Goal: Contribute content: Add original content to the website for others to see

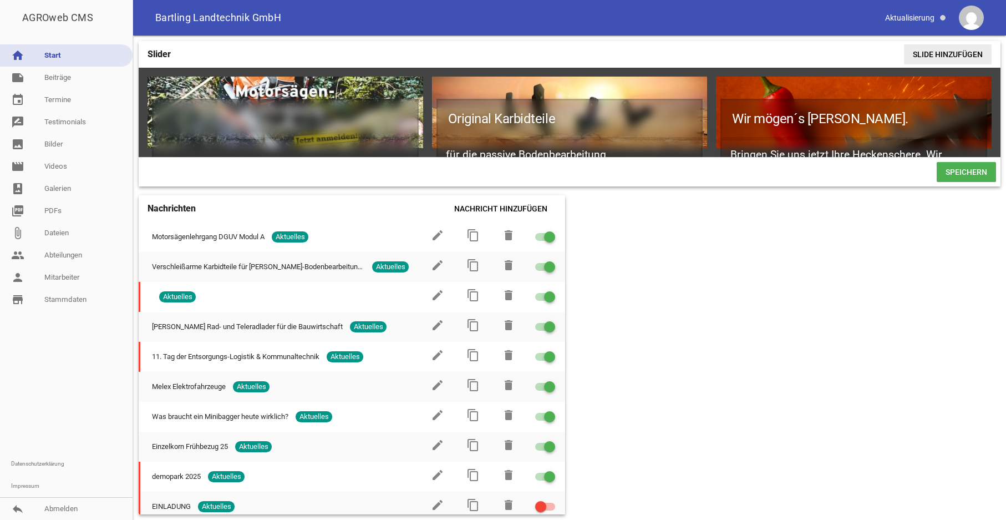
click at [945, 55] on span "Slide hinzufügen" at bounding box center [948, 54] width 88 height 20
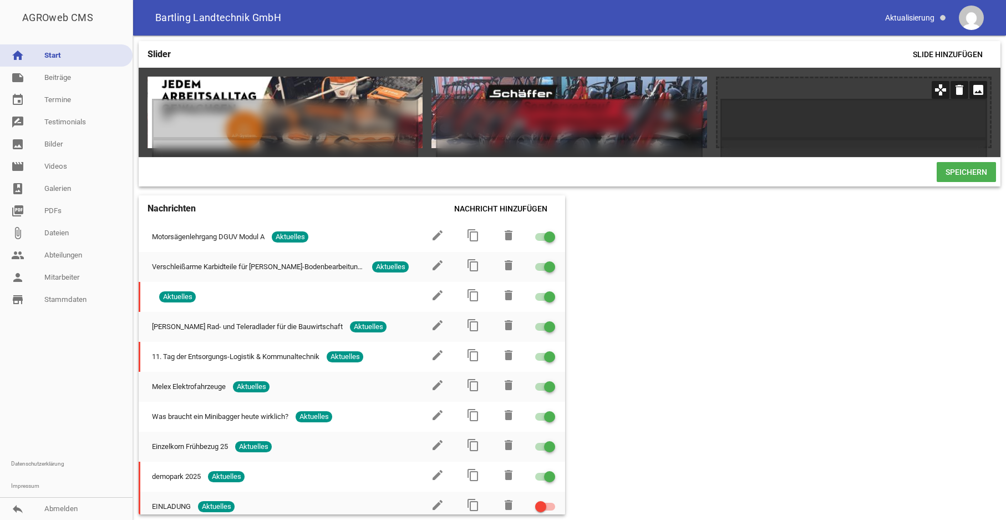
click at [977, 89] on icon "image" at bounding box center [978, 90] width 18 height 18
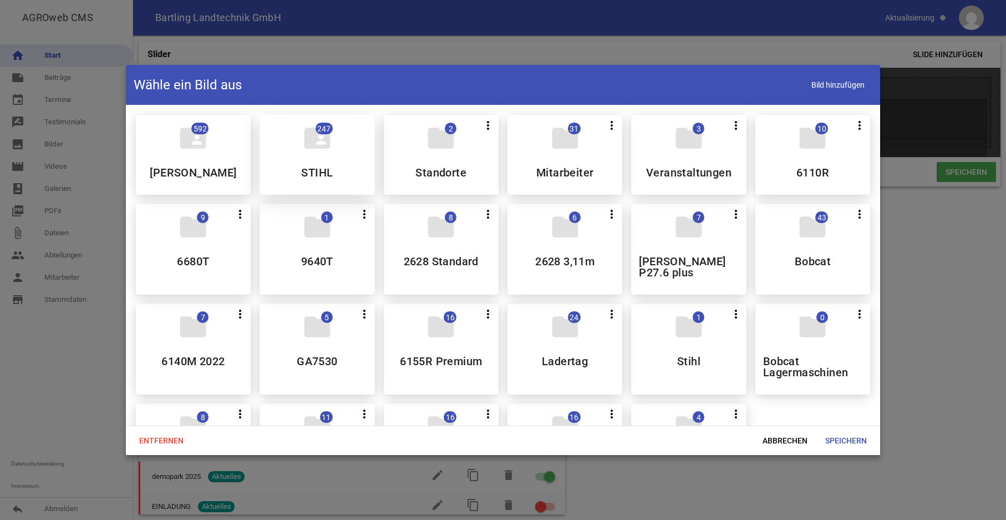
click at [323, 160] on div "folder_shared 247 STIHL" at bounding box center [317, 155] width 115 height 80
click at [323, 161] on div "folder_shared 592 [PERSON_NAME] DEERE folder_shared 247 STIHL folder 2 more_ver…" at bounding box center [503, 304] width 752 height 397
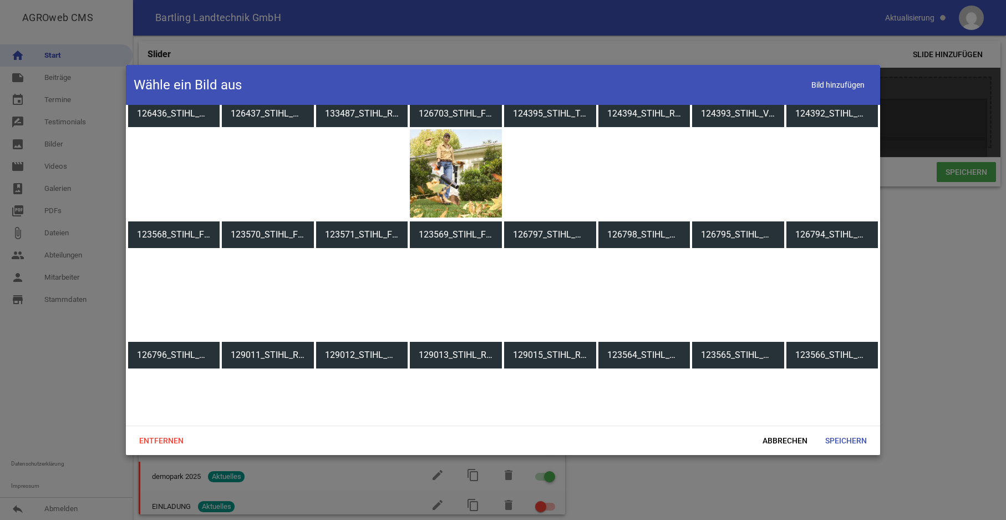
scroll to position [283, 0]
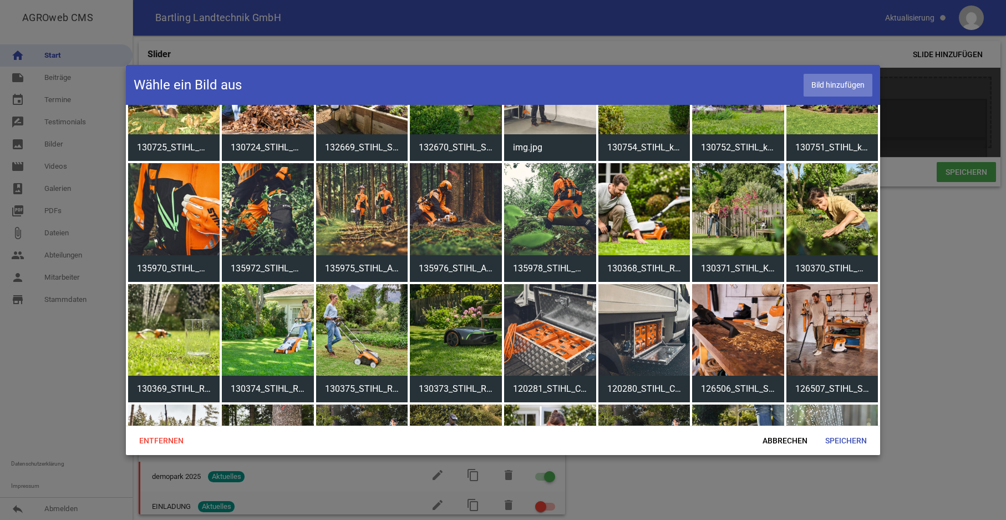
click at [825, 82] on span "Bild hinzufügen" at bounding box center [838, 85] width 69 height 23
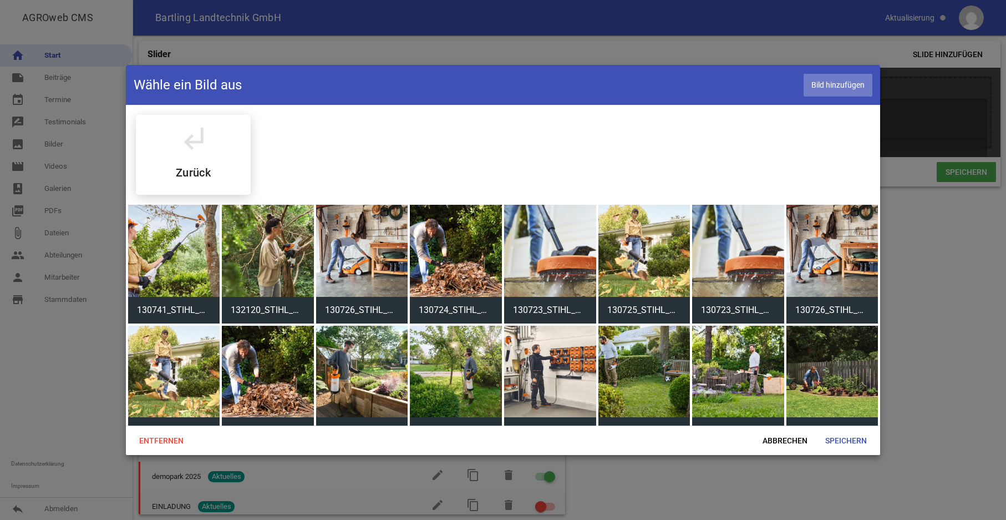
click at [822, 83] on span "Bild hinzufügen" at bounding box center [838, 85] width 69 height 23
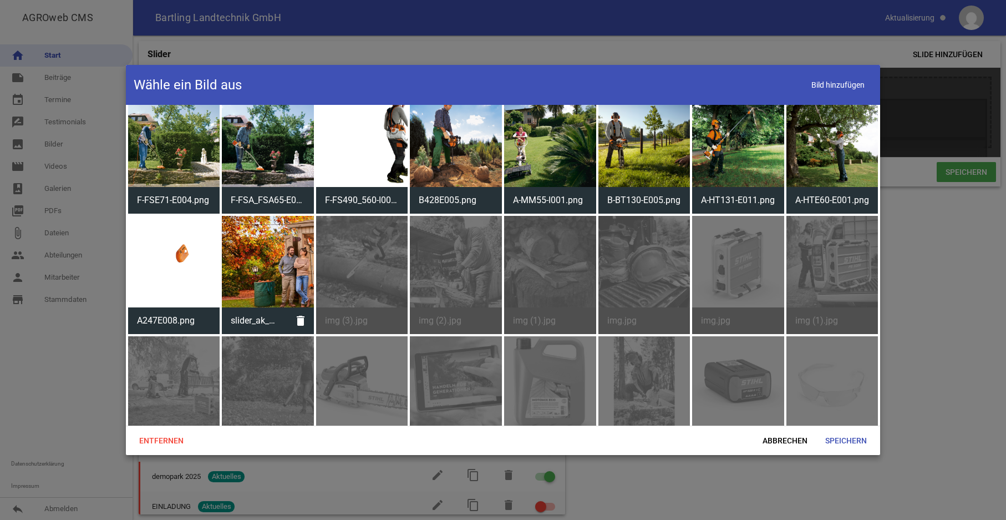
scroll to position [2941, 0]
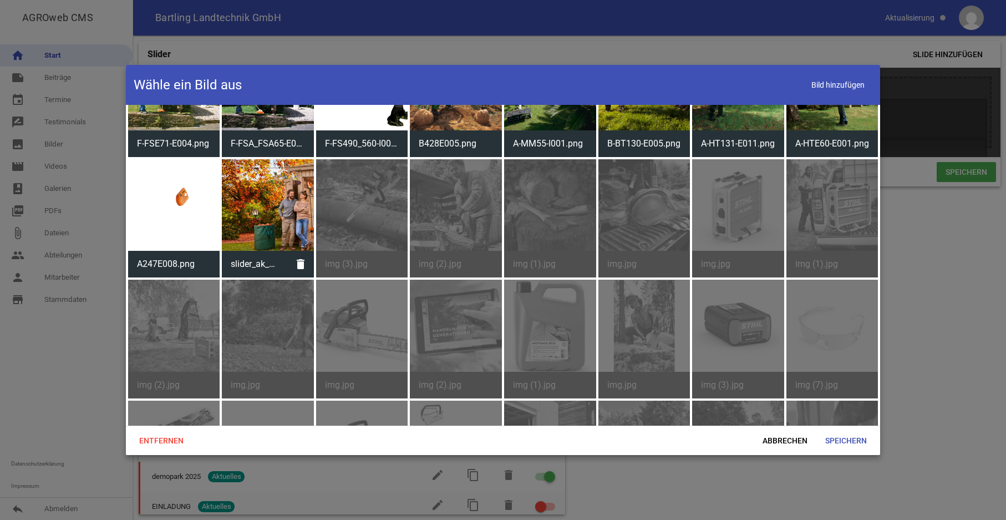
click at [247, 187] on div at bounding box center [268, 205] width 92 height 92
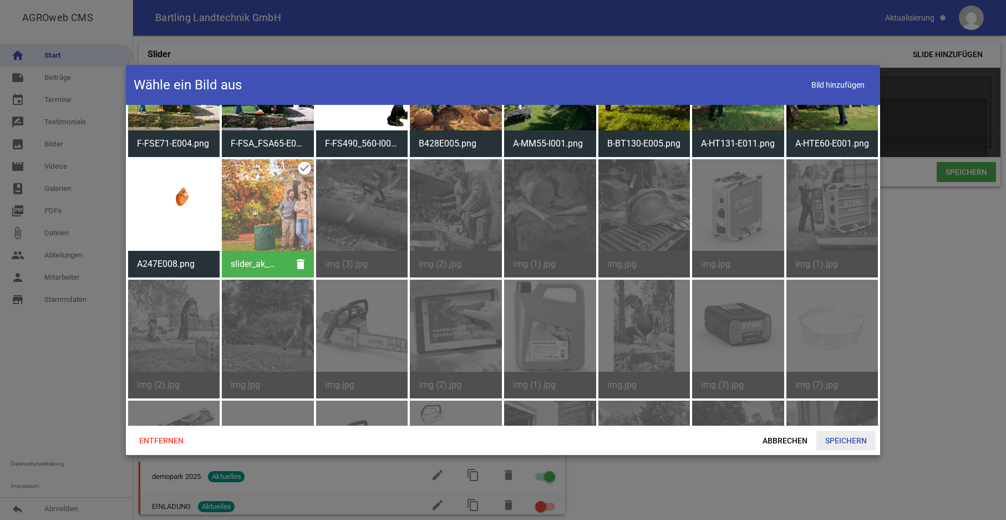
click at [840, 440] on span "Speichern" at bounding box center [845, 440] width 59 height 20
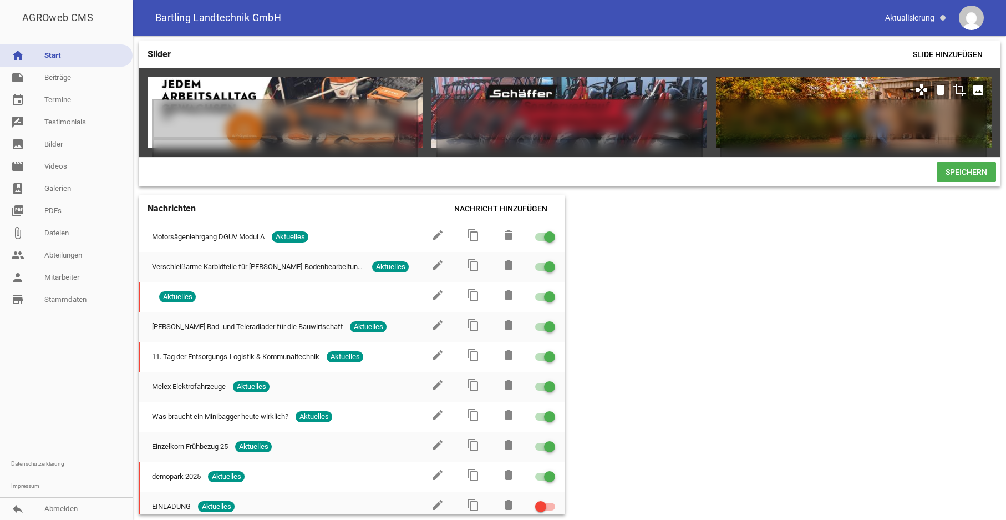
click at [963, 91] on icon "crop" at bounding box center [959, 90] width 18 height 18
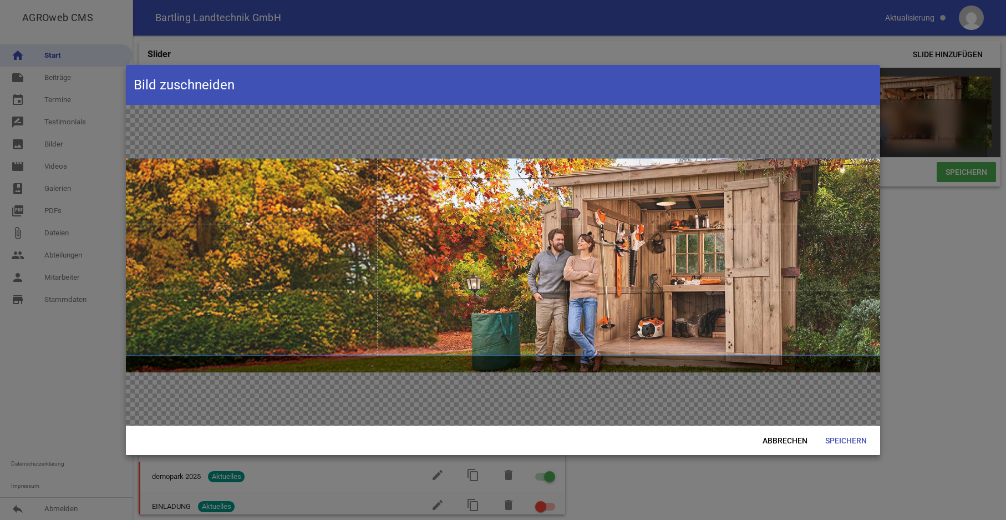
click at [592, 294] on span at bounding box center [503, 256] width 755 height 196
click at [786, 442] on span "Abbrechen" at bounding box center [785, 440] width 63 height 20
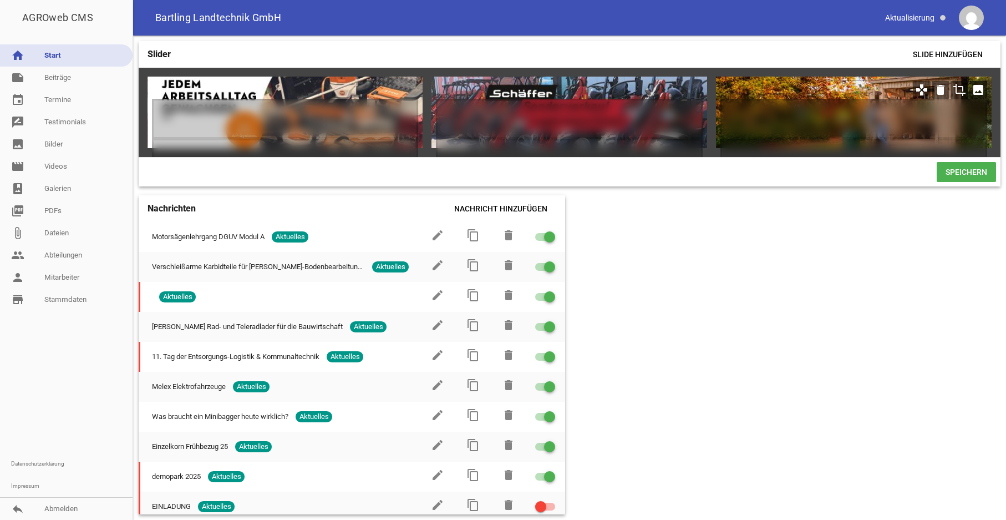
click at [957, 91] on icon "crop" at bounding box center [959, 90] width 18 height 18
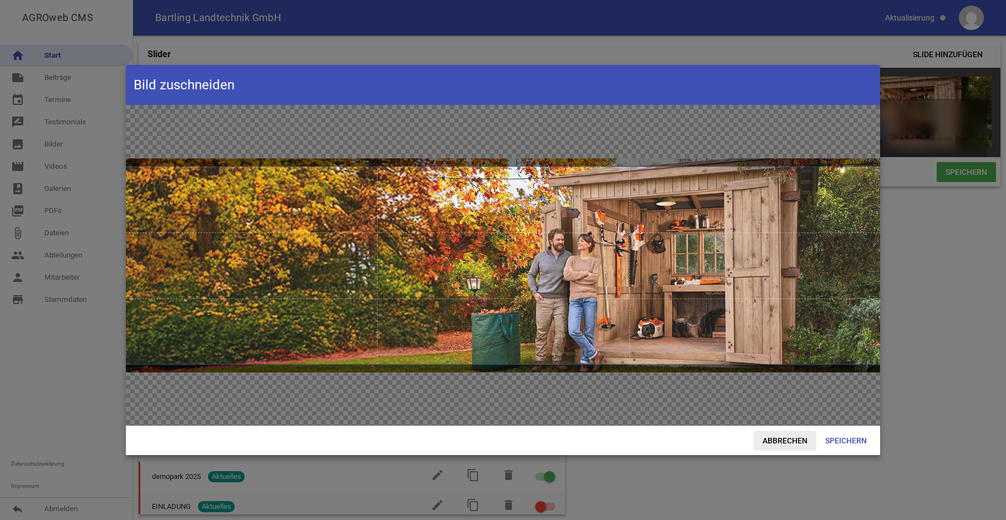
click at [785, 440] on span "Abbrechen" at bounding box center [785, 440] width 63 height 20
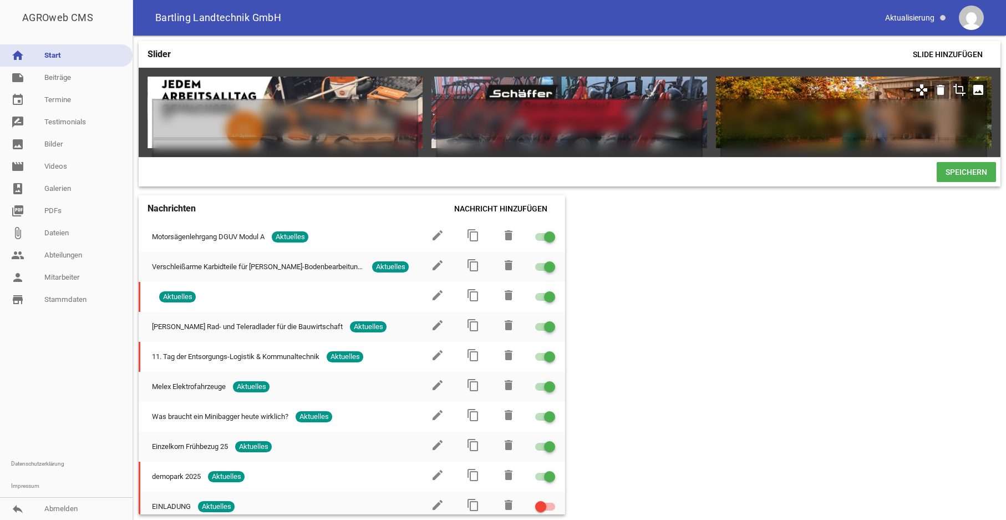
click at [979, 89] on icon "image" at bounding box center [978, 90] width 18 height 18
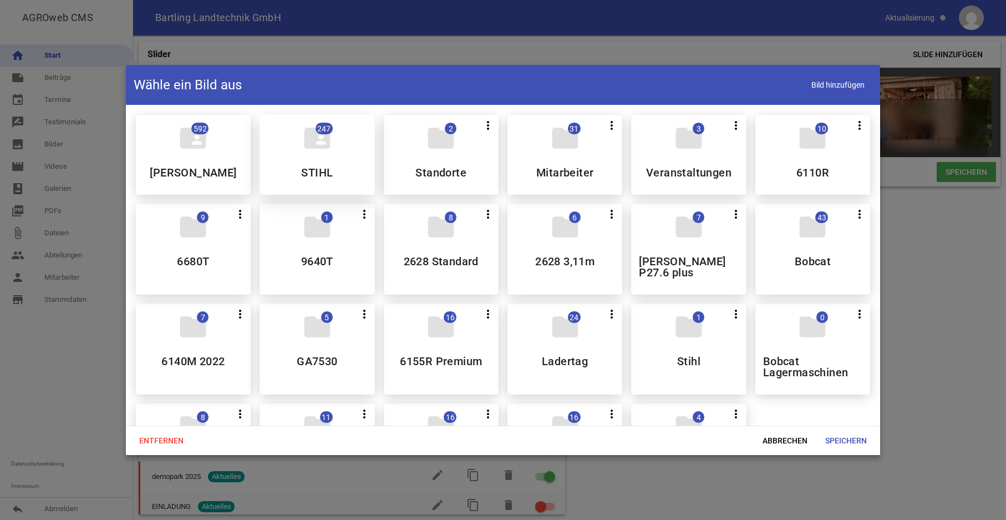
click at [321, 157] on div "folder_shared 247 STIHL" at bounding box center [317, 155] width 115 height 80
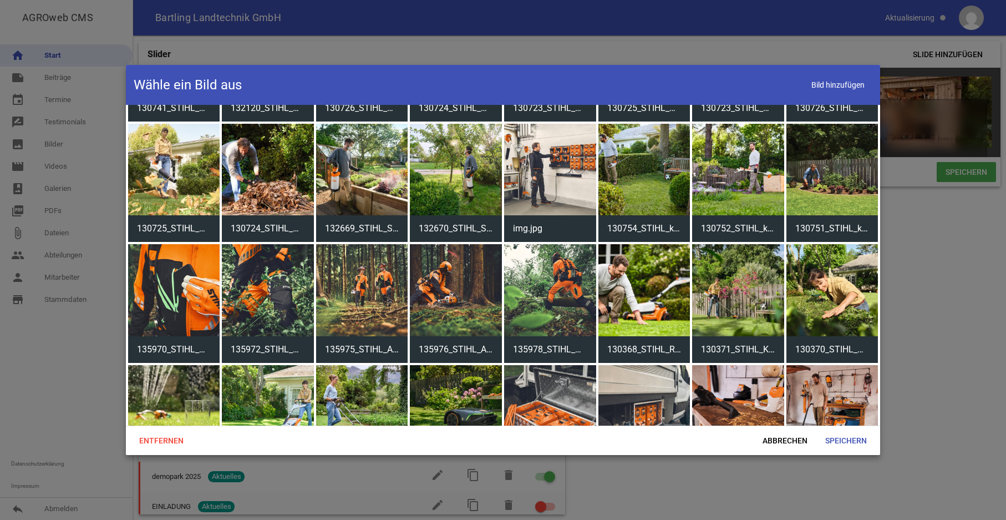
scroll to position [0, 0]
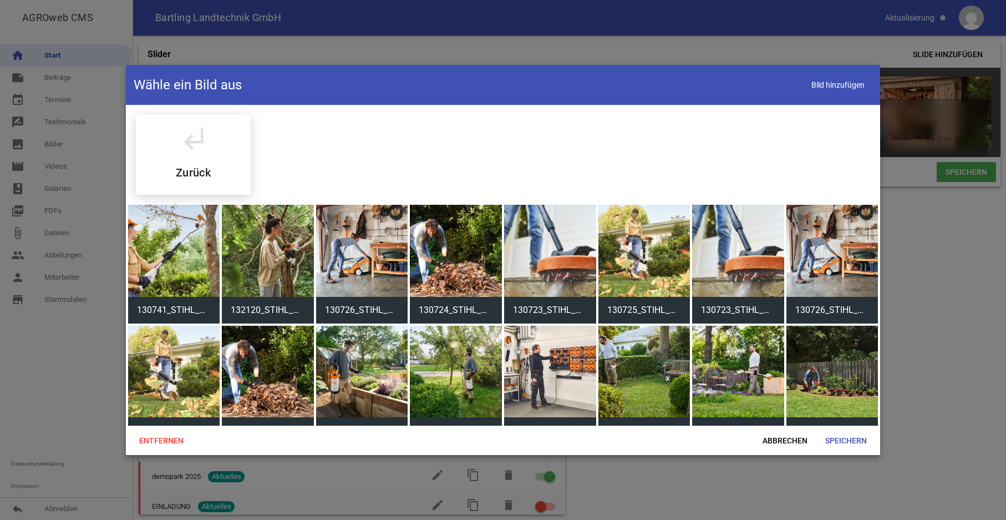
click at [458, 242] on div at bounding box center [456, 251] width 92 height 92
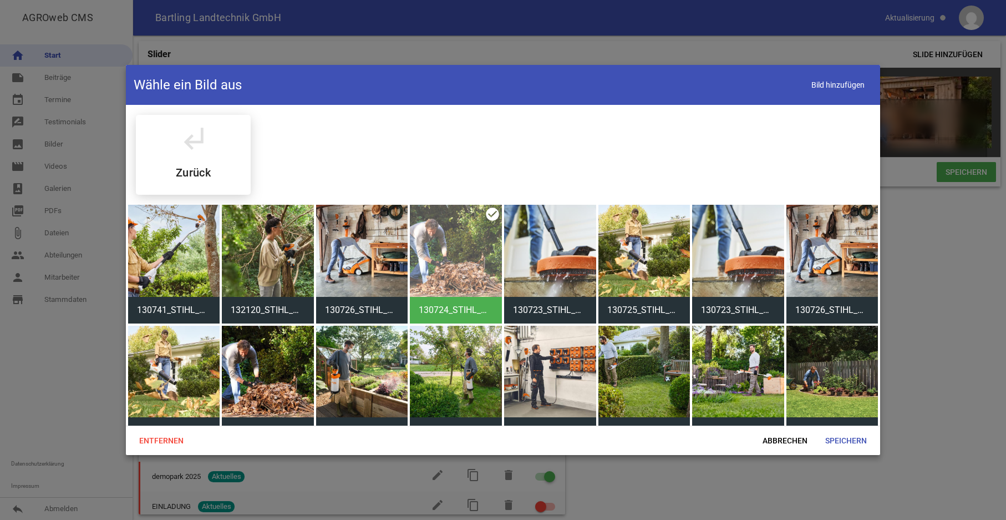
click at [485, 211] on div "130724_STIHL_Herbstputz_2_EU - usable RoW.jpg" at bounding box center [456, 264] width 92 height 119
click at [453, 248] on div at bounding box center [456, 251] width 92 height 92
click at [489, 216] on div "130724_STIHL_Herbstputz_2_EU - usable RoW.jpg" at bounding box center [456, 264] width 92 height 119
click at [467, 290] on div at bounding box center [456, 251] width 92 height 92
click at [774, 442] on span "Abbrechen" at bounding box center [785, 440] width 63 height 20
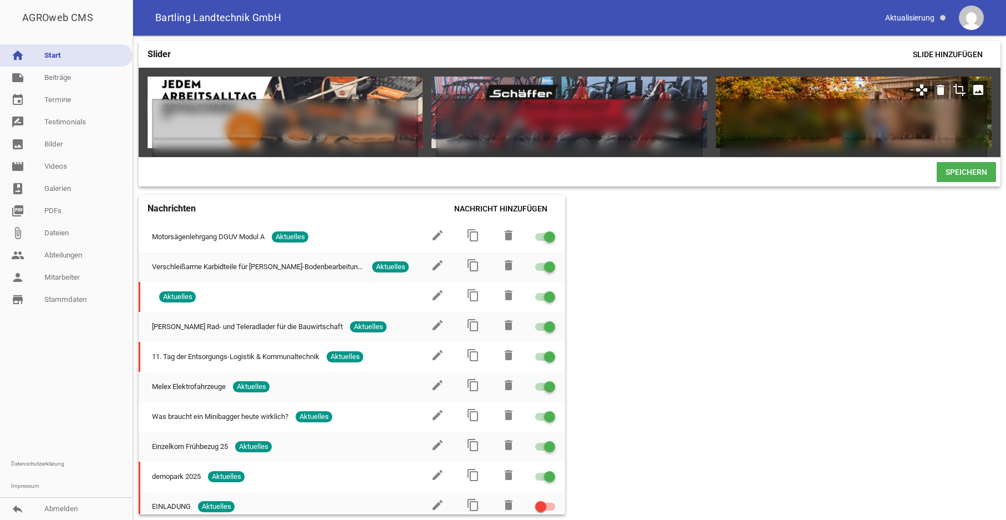
click at [975, 90] on icon "image" at bounding box center [978, 90] width 18 height 18
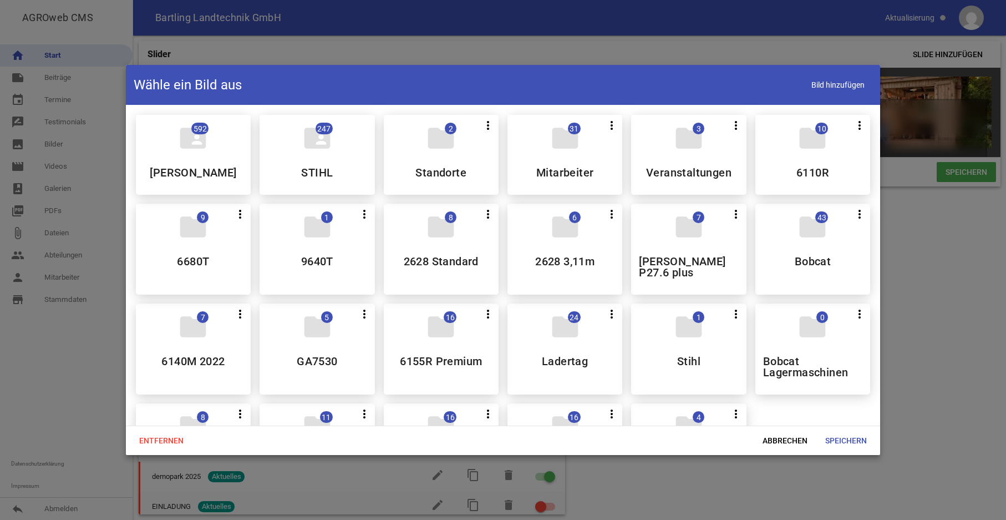
drag, startPoint x: 770, startPoint y: 440, endPoint x: 780, endPoint y: 427, distance: 16.3
click at [770, 440] on span "Abbrechen" at bounding box center [785, 440] width 63 height 20
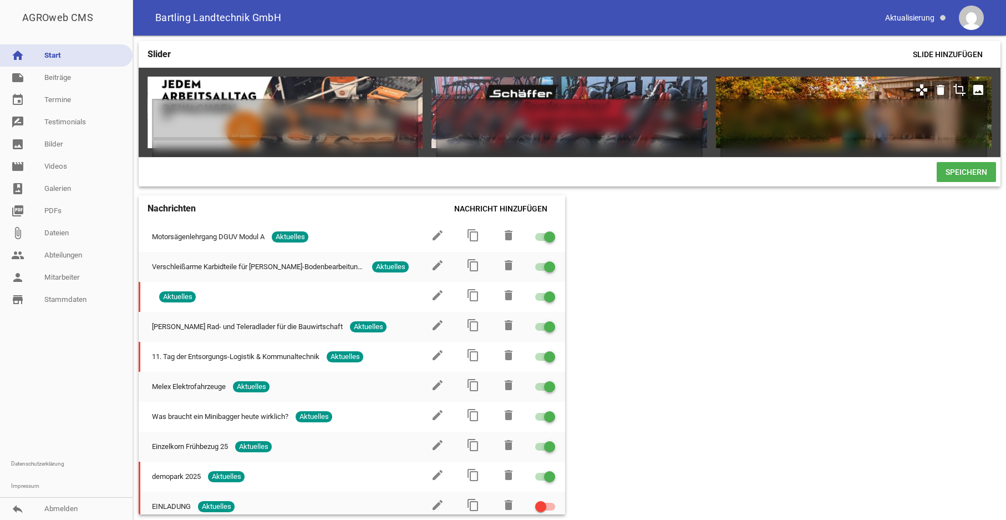
click at [956, 88] on icon "crop" at bounding box center [959, 90] width 18 height 18
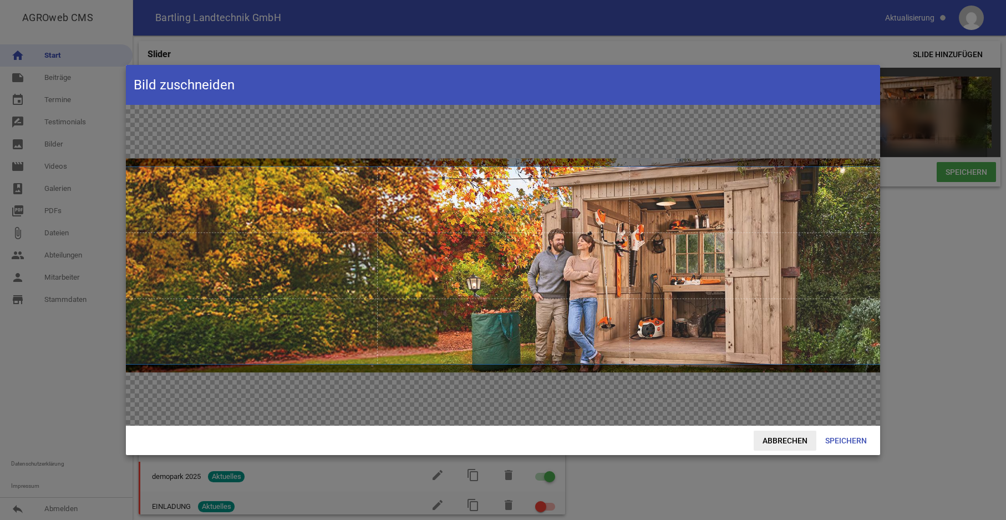
click at [781, 439] on span "Abbrechen" at bounding box center [785, 440] width 63 height 20
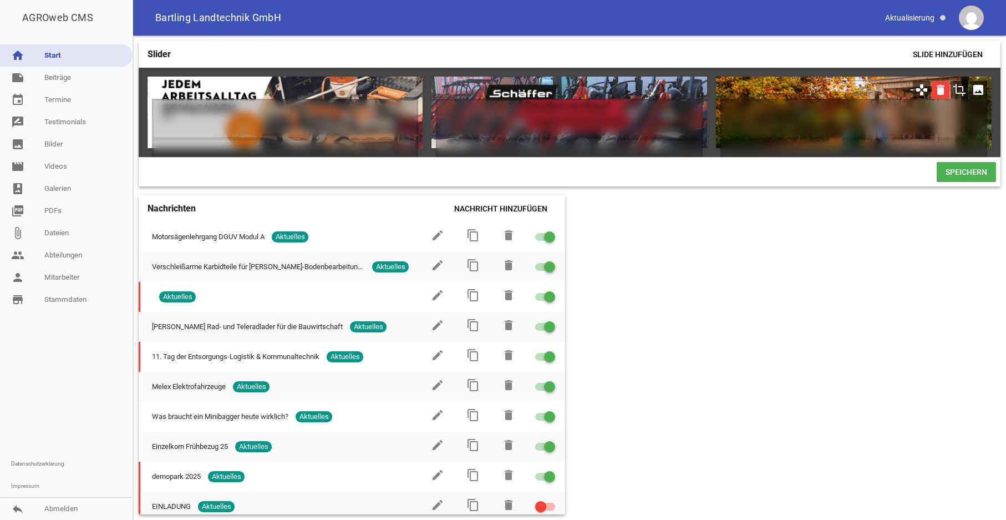
click at [938, 91] on icon "delete" at bounding box center [941, 90] width 18 height 18
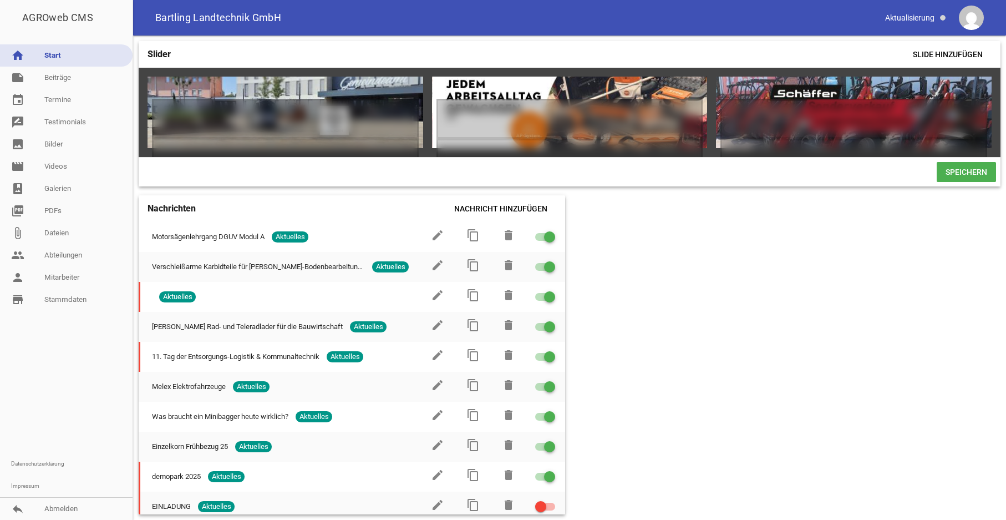
scroll to position [0, 2559]
click at [950, 51] on span "Slide hinzufügen" at bounding box center [948, 54] width 88 height 20
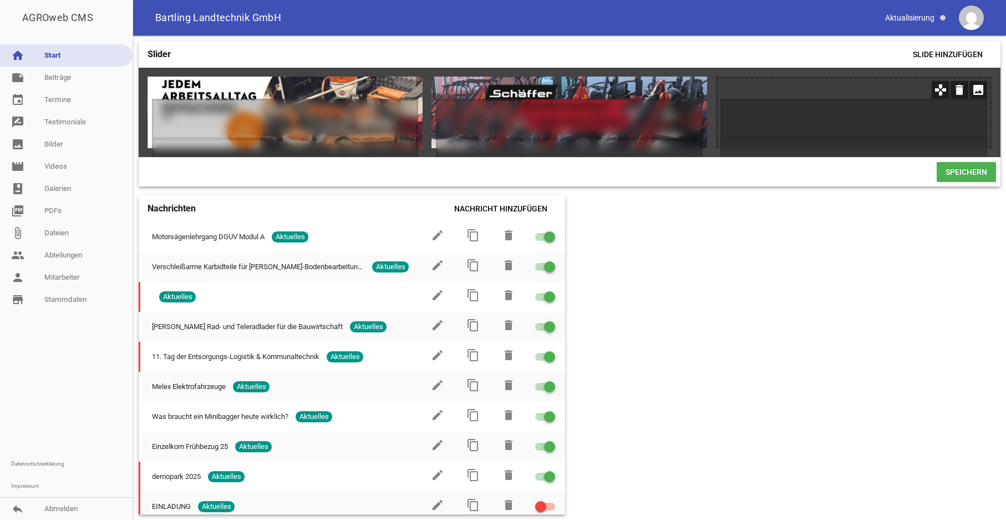
click at [976, 89] on icon "image" at bounding box center [978, 90] width 18 height 18
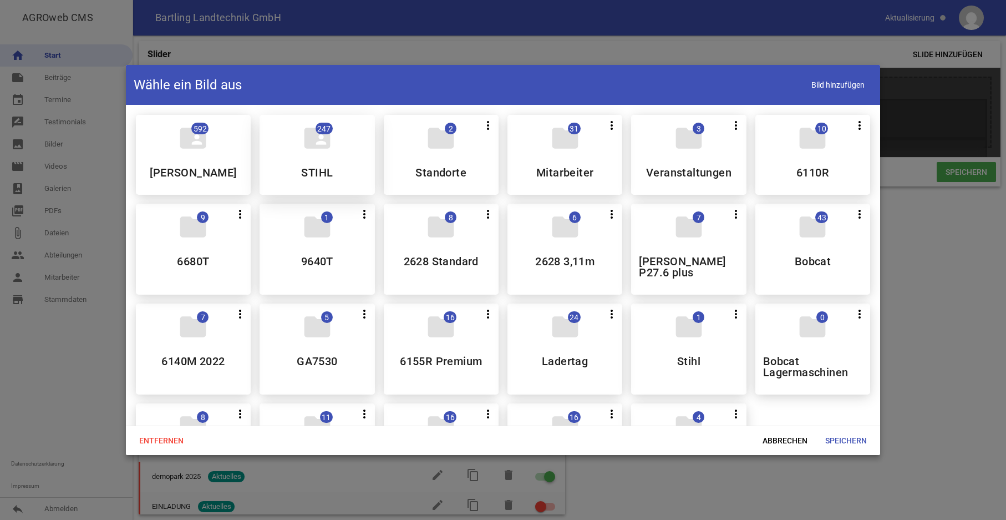
click at [359, 155] on div "folder_shared 247 STIHL" at bounding box center [317, 155] width 115 height 80
click at [359, 155] on div "folder_shared 592 [PERSON_NAME] DEERE folder_shared 247 STIHL folder 2 more_ver…" at bounding box center [503, 304] width 752 height 397
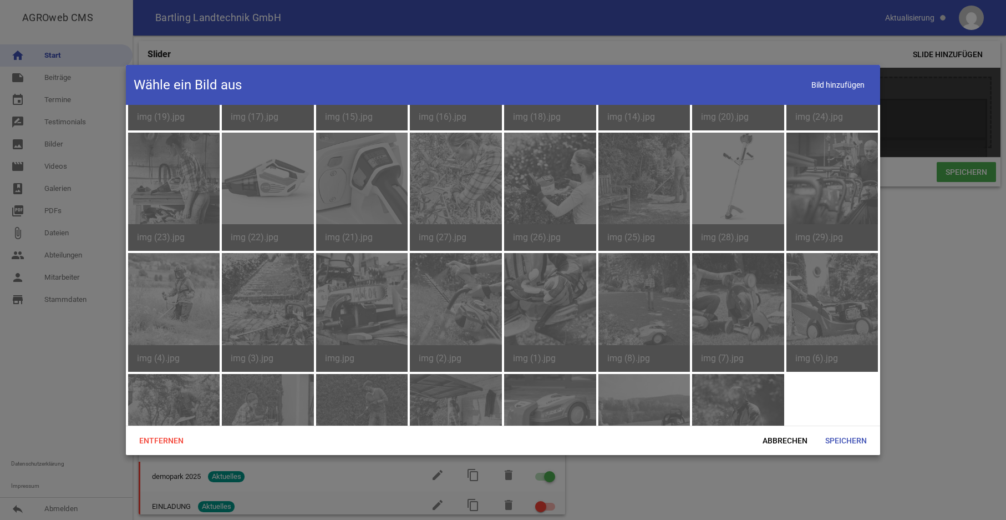
scroll to position [3482, 0]
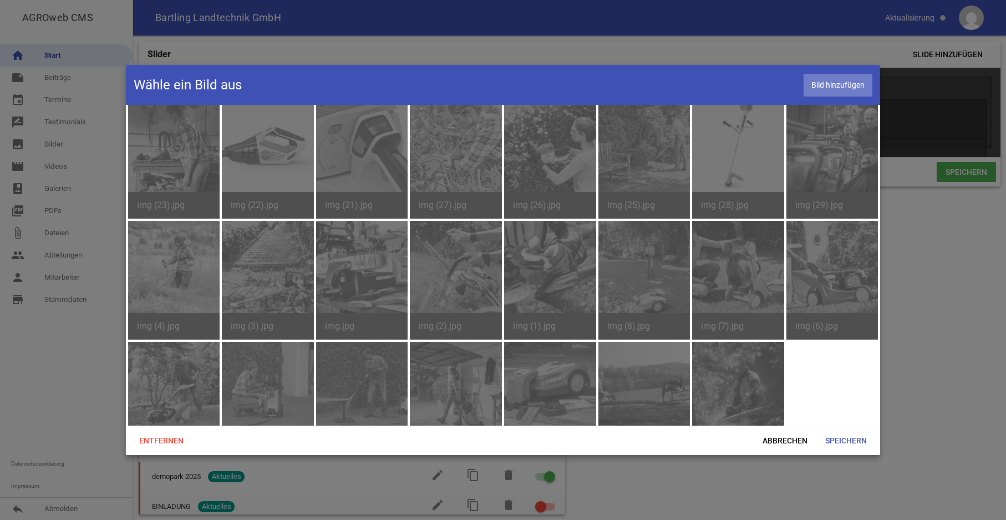
click at [847, 88] on span "Bild hinzufügen" at bounding box center [838, 85] width 69 height 23
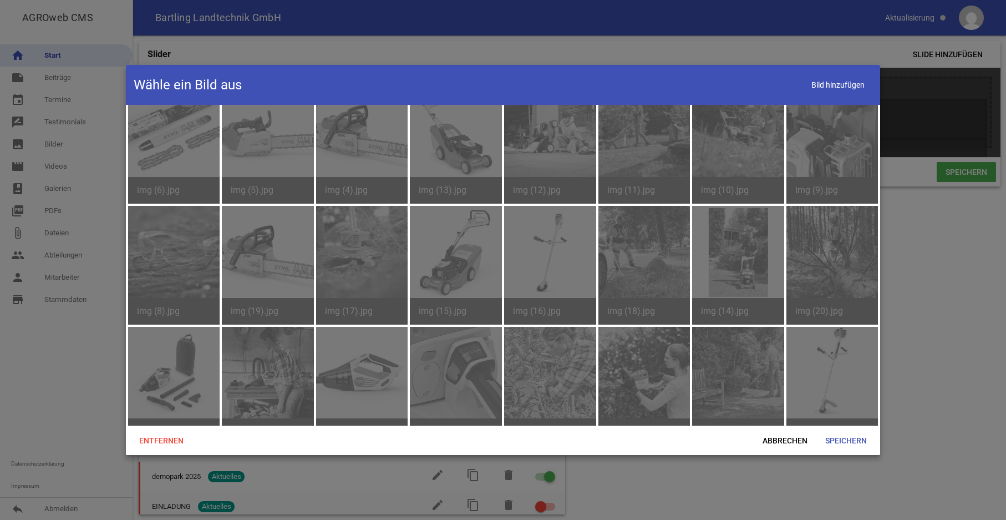
scroll to position [2973, 0]
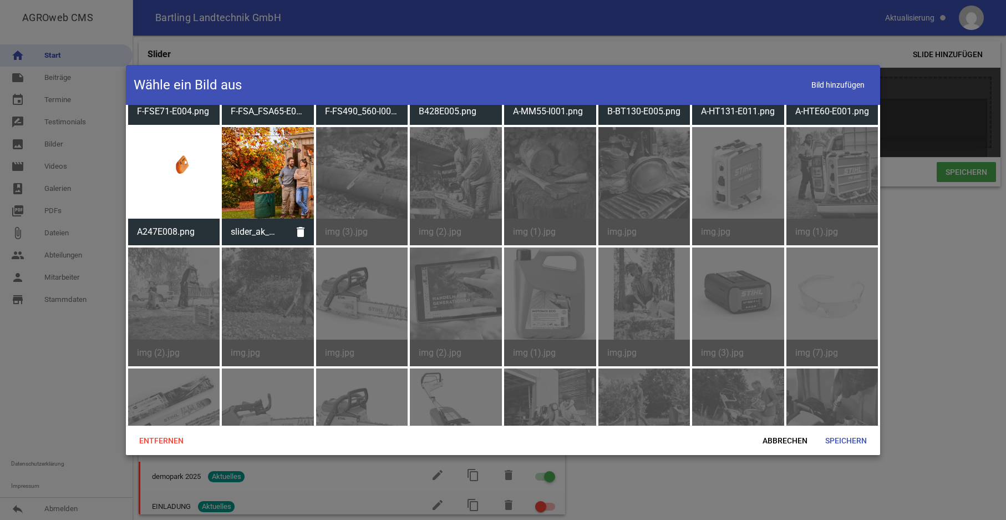
click at [281, 150] on div at bounding box center [268, 173] width 92 height 92
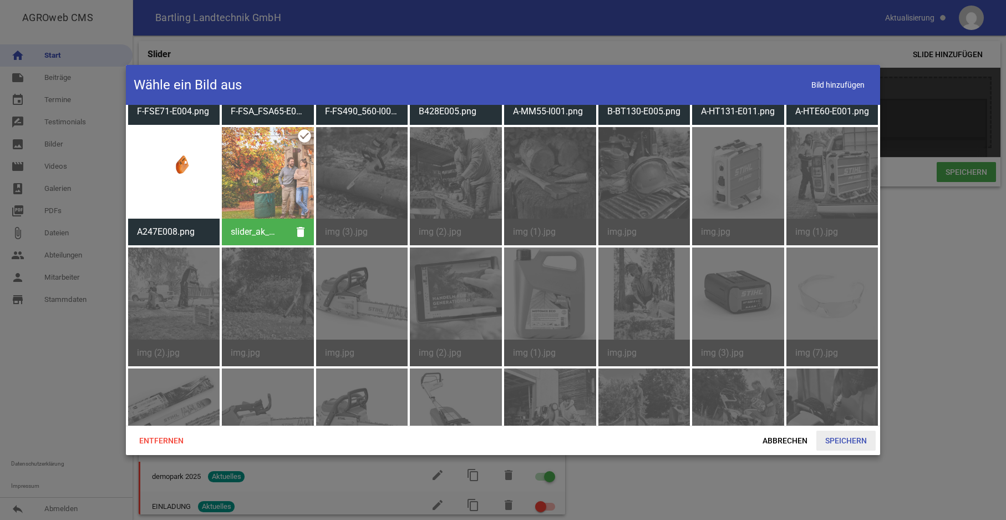
click at [853, 440] on span "Speichern" at bounding box center [845, 440] width 59 height 20
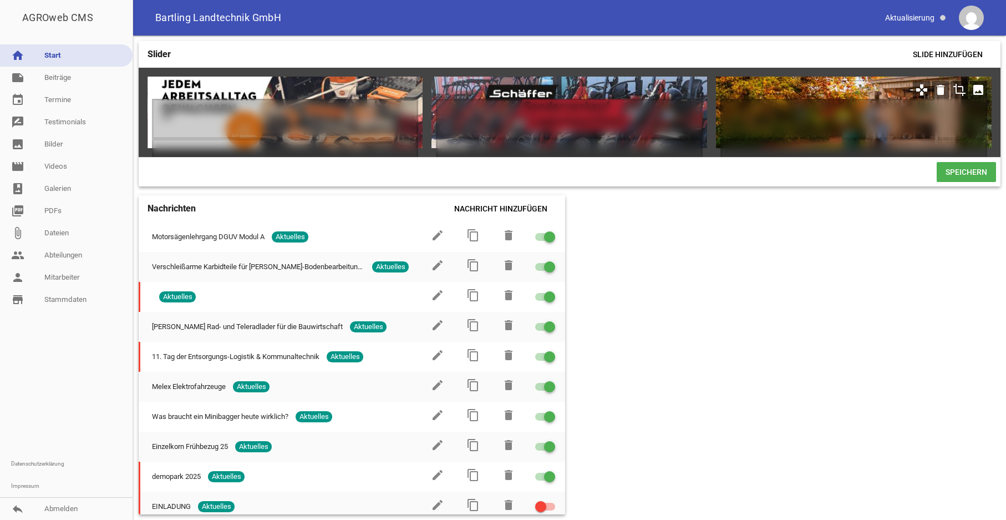
click at [960, 89] on icon "crop" at bounding box center [959, 90] width 18 height 18
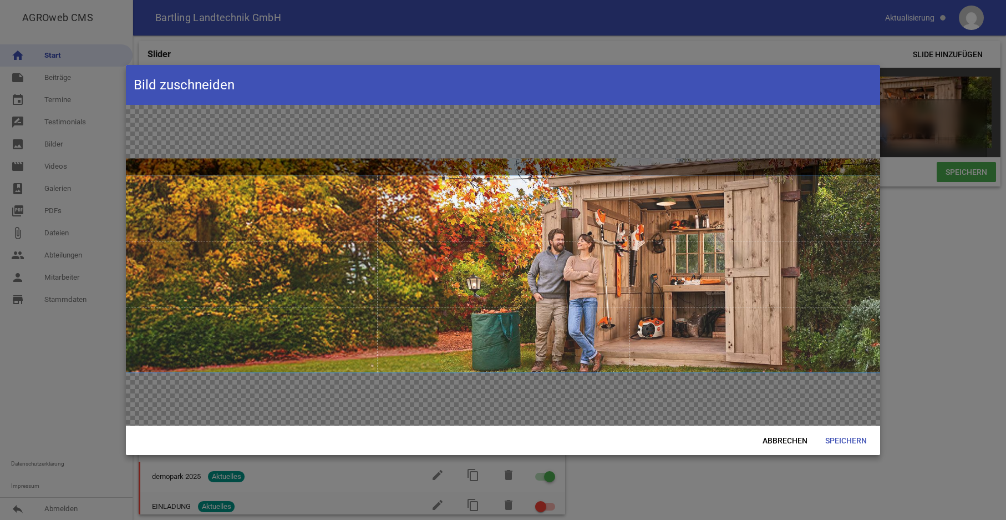
click at [680, 301] on span at bounding box center [503, 273] width 755 height 196
click at [846, 442] on span "Speichern" at bounding box center [845, 440] width 59 height 20
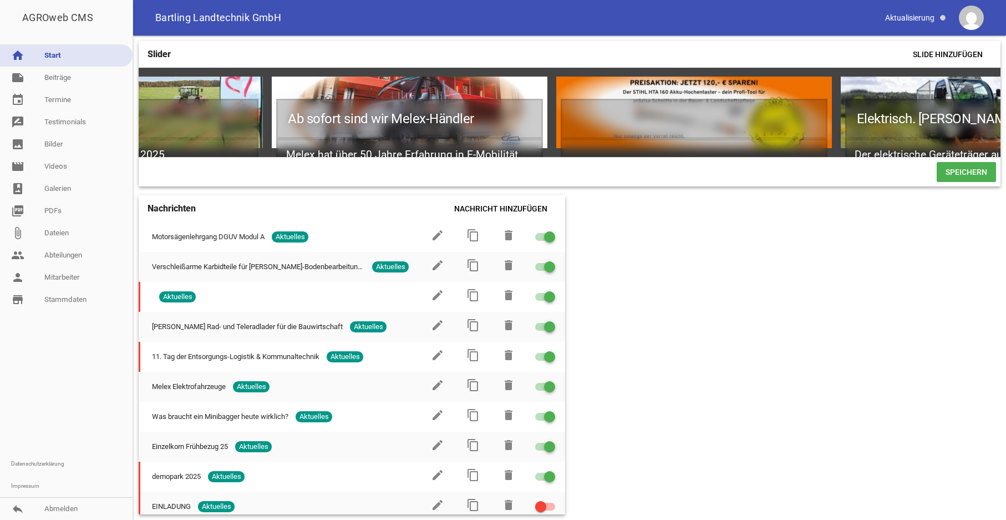
scroll to position [0, 1799]
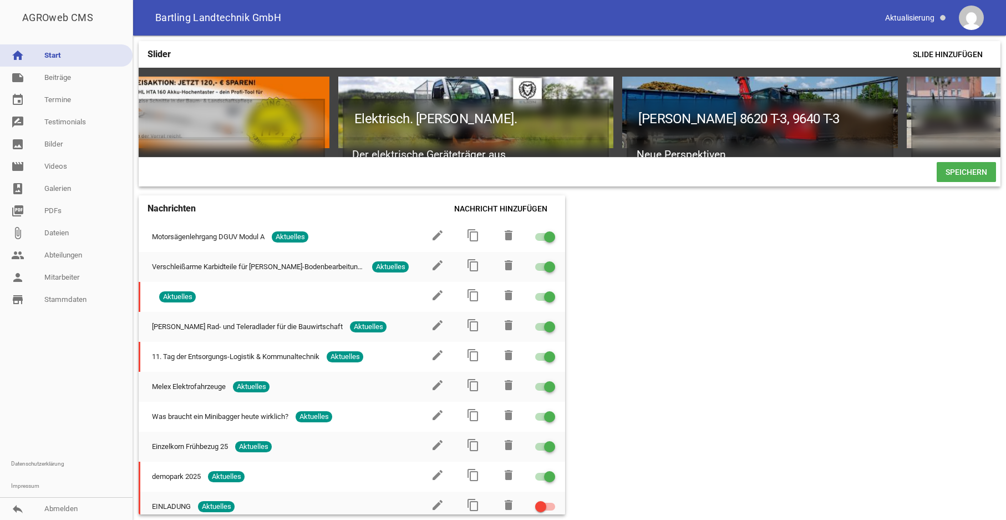
click at [974, 181] on span "Speichern" at bounding box center [966, 172] width 59 height 20
